Goal: Task Accomplishment & Management: Complete application form

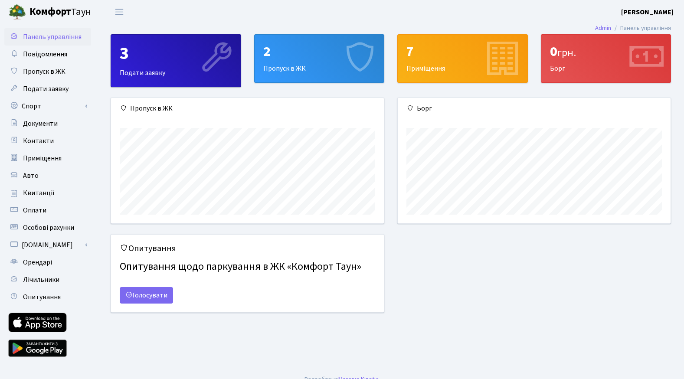
scroll to position [125, 273]
click at [38, 266] on span "Орендарі" at bounding box center [37, 263] width 29 height 10
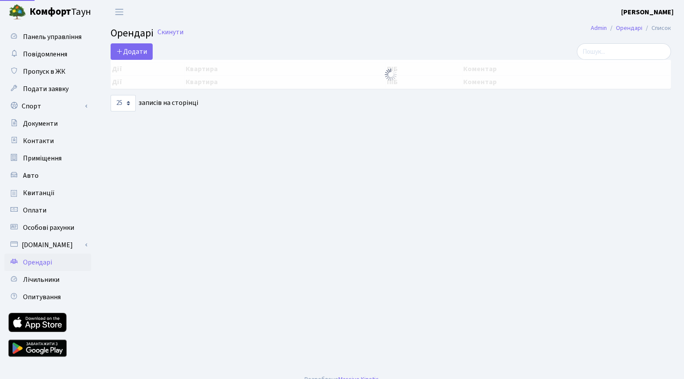
select select "25"
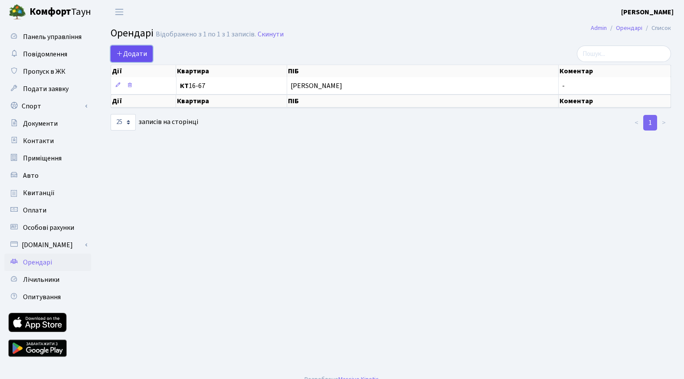
click at [124, 51] on span "Додати" at bounding box center [131, 54] width 31 height 10
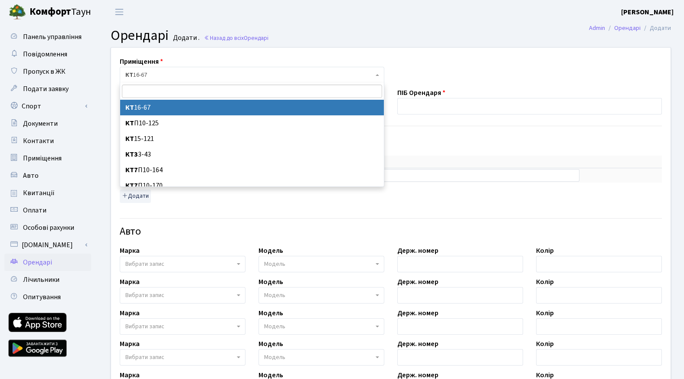
click at [234, 73] on span "КТ 16-67" at bounding box center [249, 75] width 248 height 9
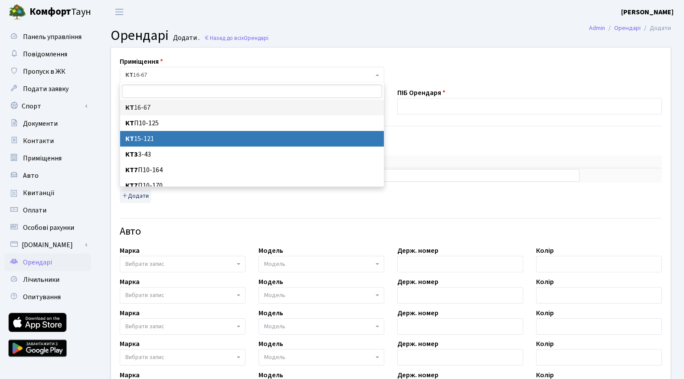
select select "8896"
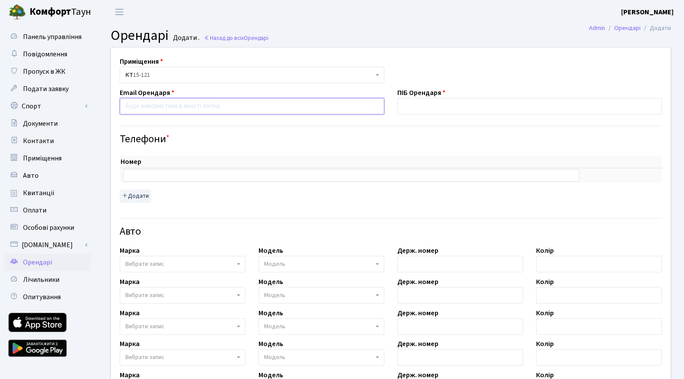
click at [144, 108] on input "email" at bounding box center [252, 106] width 265 height 16
type input "[EMAIL_ADDRESS][DOMAIN_NAME]"
click at [410, 102] on input "text" at bounding box center [530, 106] width 265 height 16
type input "Мірошниченко Марія Сергіївна"
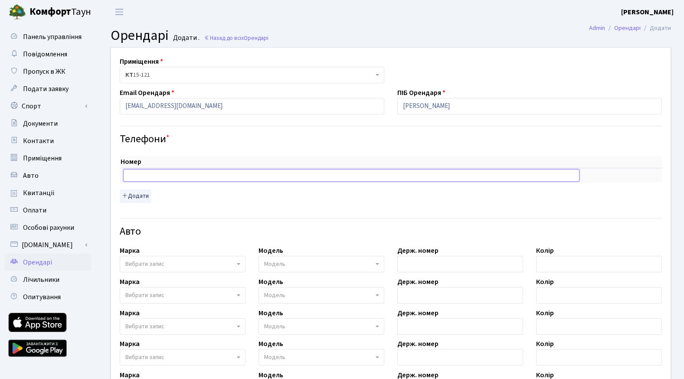
click at [132, 181] on input "text" at bounding box center [351, 175] width 457 height 12
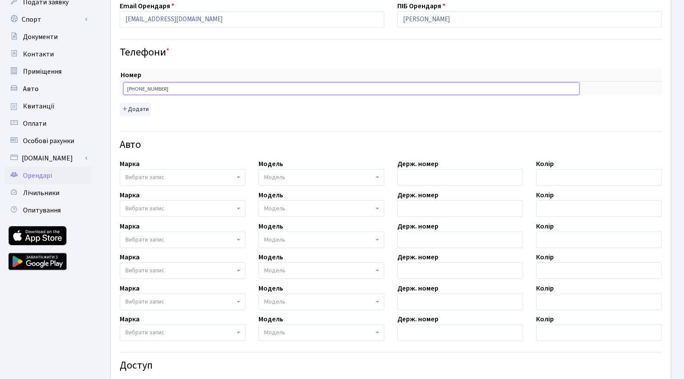
scroll to position [205, 0]
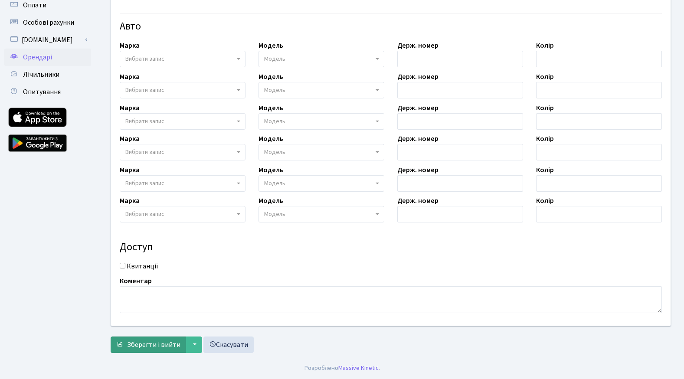
type input "+380505925523"
click at [148, 342] on span "Зберегти і вийти" at bounding box center [153, 345] width 53 height 10
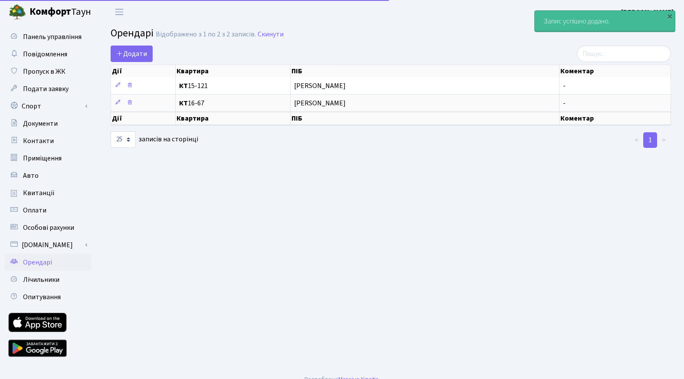
select select "25"
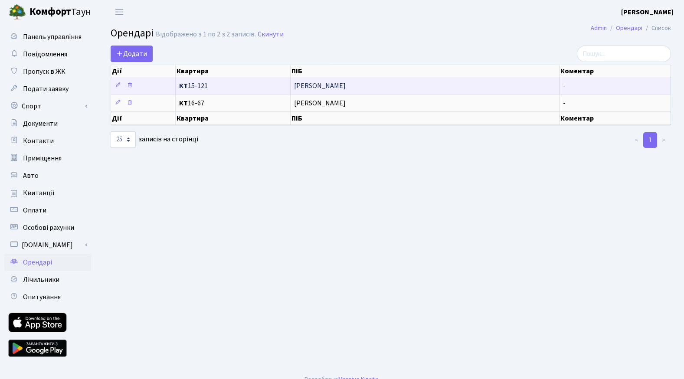
click at [321, 82] on span "Мірошниченко Марія Сергіївна" at bounding box center [425, 85] width 262 height 7
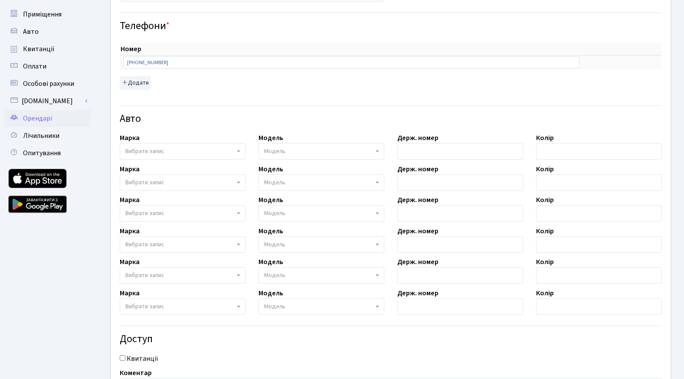
scroll to position [106, 0]
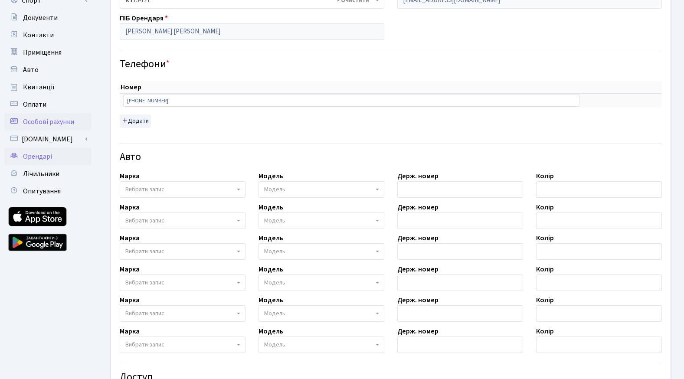
click at [42, 117] on span "Особові рахунки" at bounding box center [48, 122] width 51 height 10
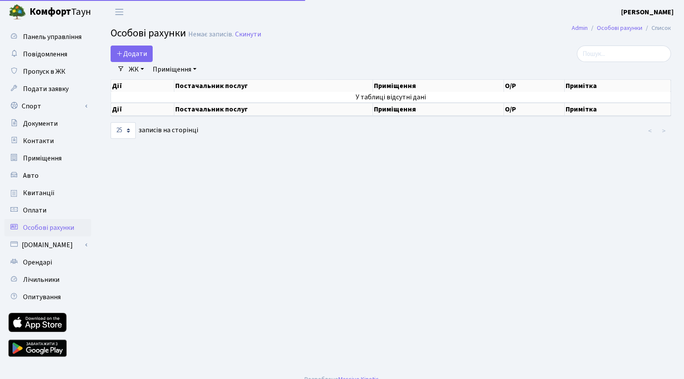
select select "25"
click at [39, 139] on span "Контакти" at bounding box center [38, 141] width 31 height 10
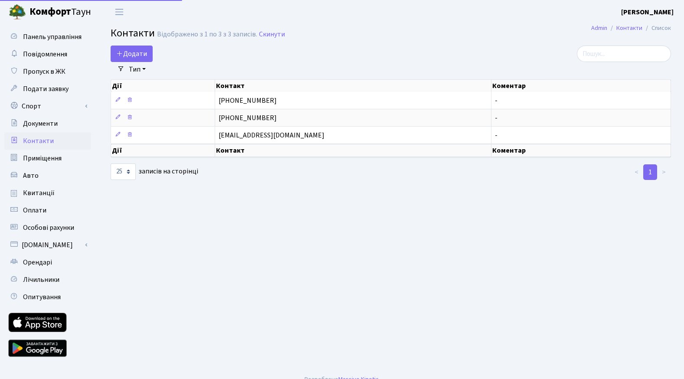
select select "25"
click at [36, 259] on span "Орендарі" at bounding box center [37, 263] width 29 height 10
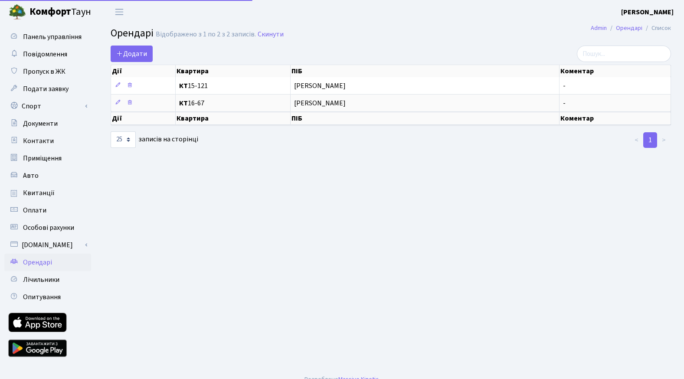
select select "25"
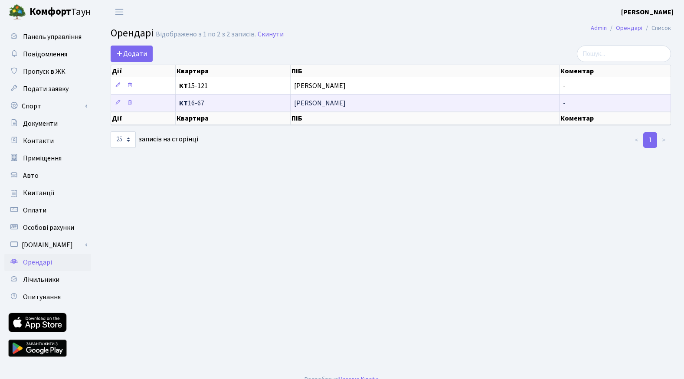
click at [306, 102] on span "[PERSON_NAME] [PERSON_NAME]" at bounding box center [425, 103] width 262 height 7
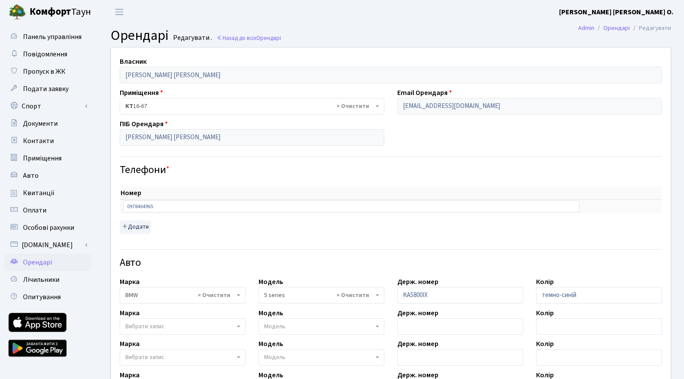
select select "4562"
click at [41, 261] on span "Орендарі" at bounding box center [37, 263] width 29 height 10
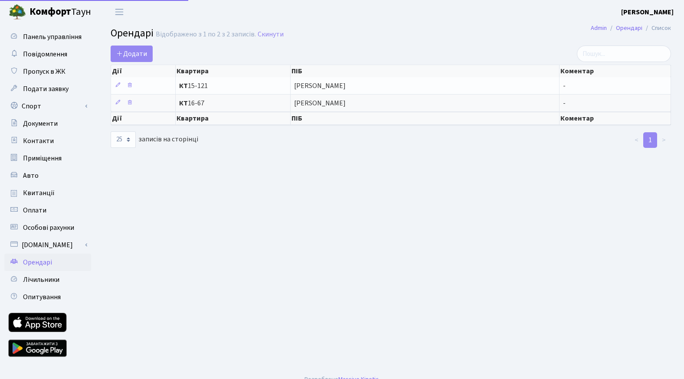
select select "25"
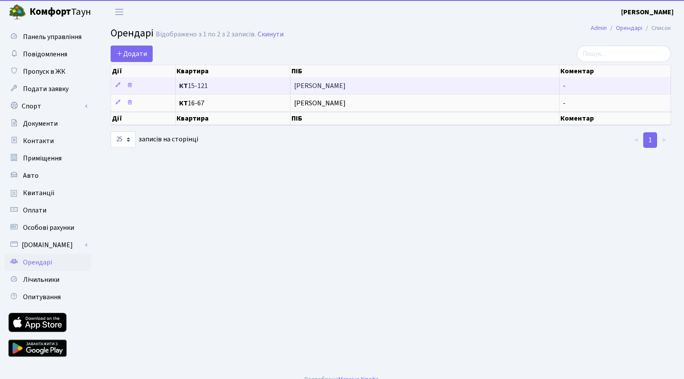
click at [365, 84] on span "[PERSON_NAME]" at bounding box center [425, 85] width 262 height 7
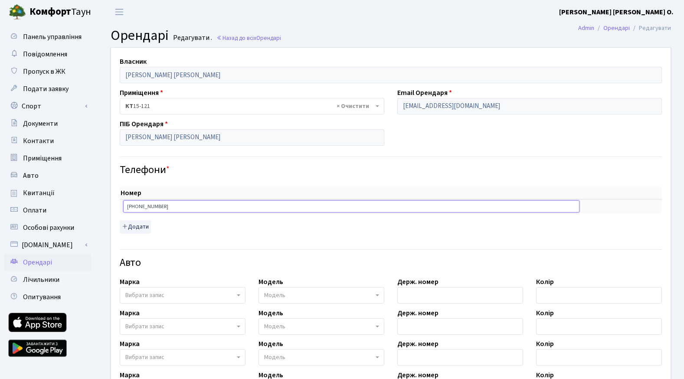
click at [135, 207] on input "[PHONE_NUMBER]" at bounding box center [351, 207] width 457 height 12
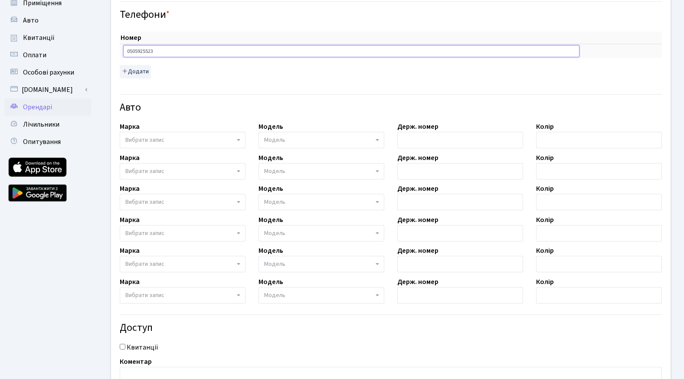
scroll to position [236, 0]
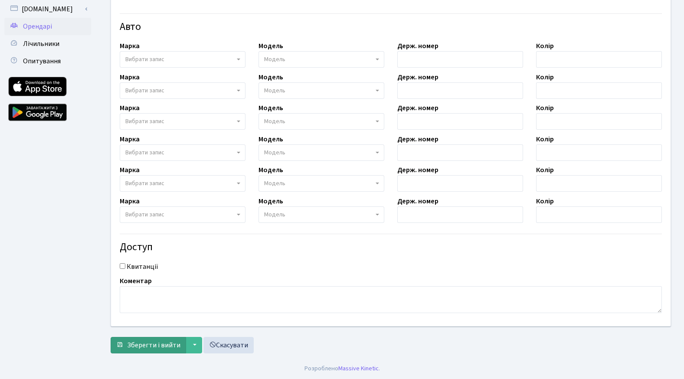
type input "0505925523"
click at [157, 346] on span "Зберегти і вийти" at bounding box center [153, 346] width 53 height 10
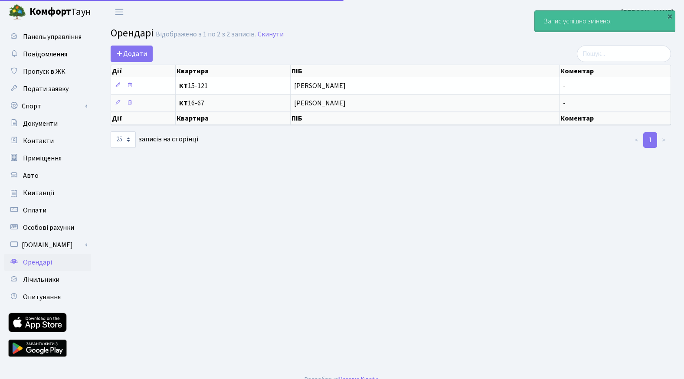
select select "25"
